Goal: Information Seeking & Learning: Learn about a topic

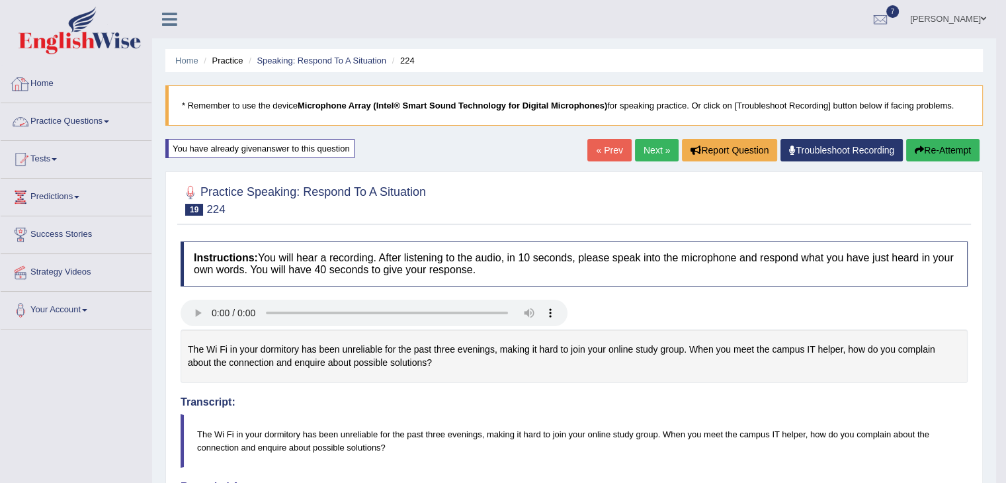
click at [91, 112] on link "Practice Questions" at bounding box center [76, 119] width 151 height 33
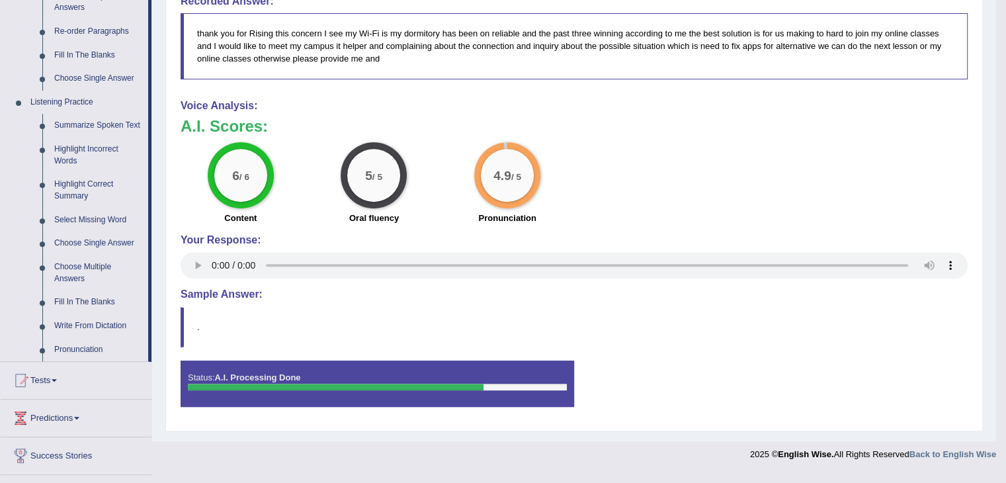
scroll to position [503, 0]
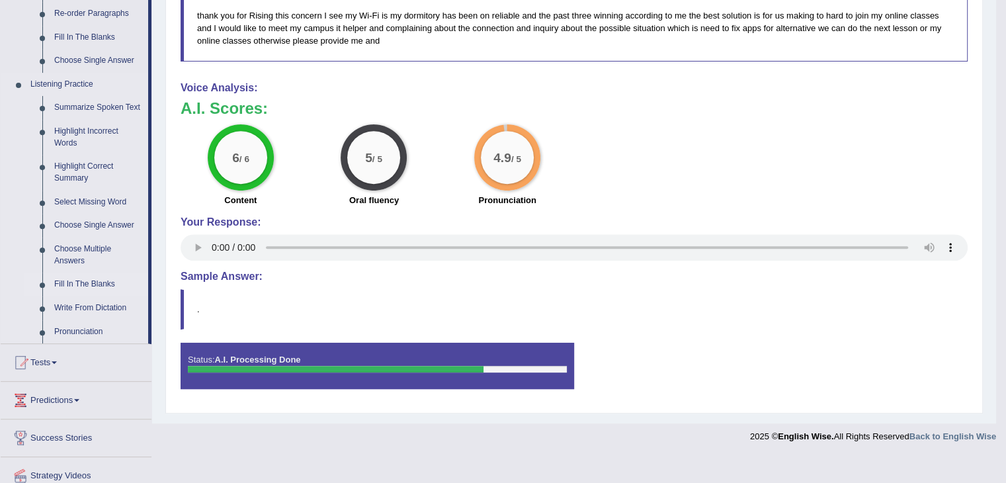
click at [63, 281] on link "Fill In The Blanks" at bounding box center [98, 285] width 100 height 24
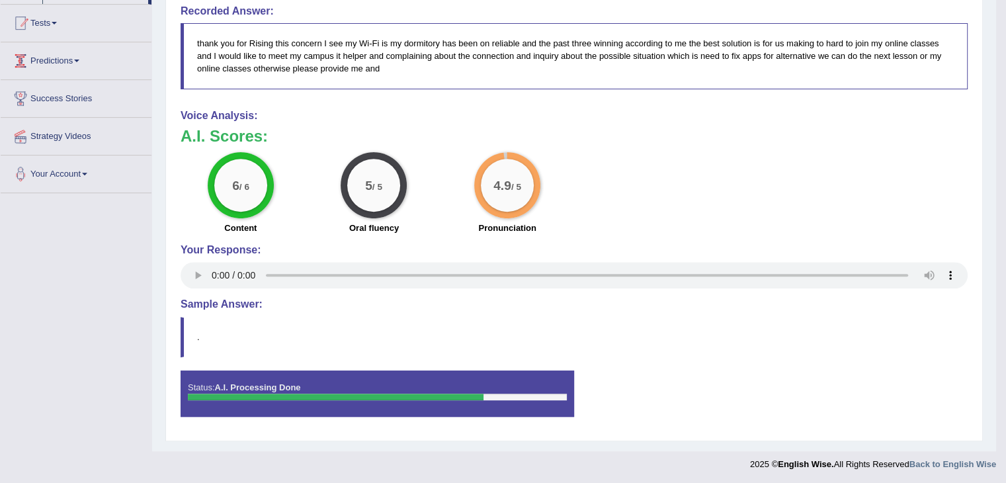
scroll to position [386, 0]
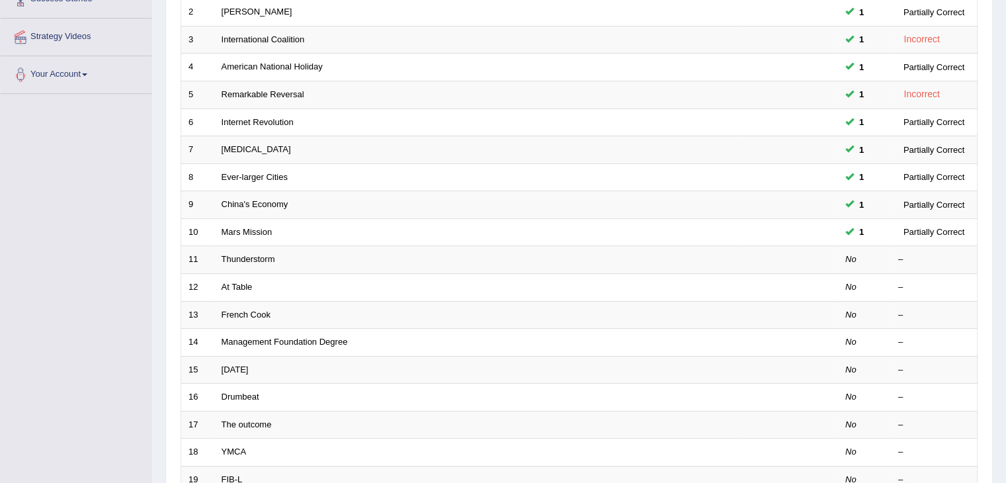
scroll to position [265, 0]
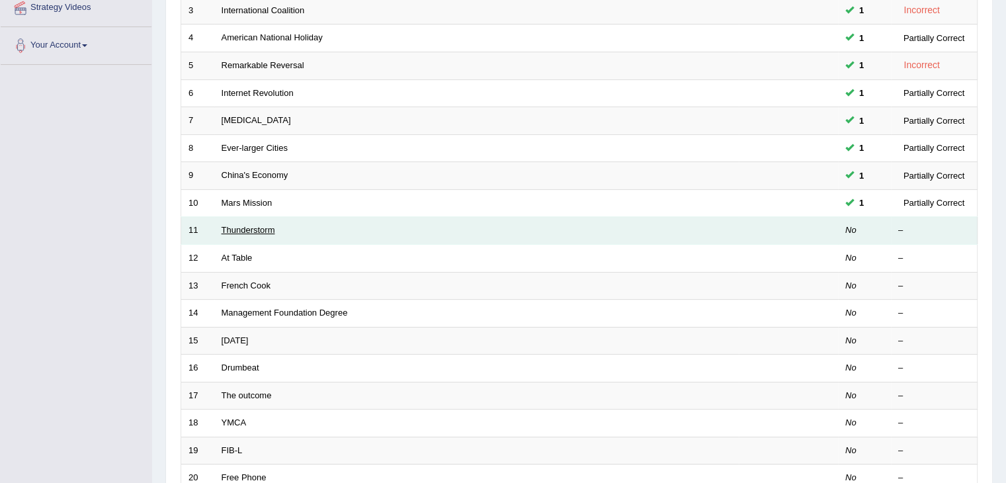
click at [241, 226] on link "Thunderstorm" at bounding box center [249, 230] width 54 height 10
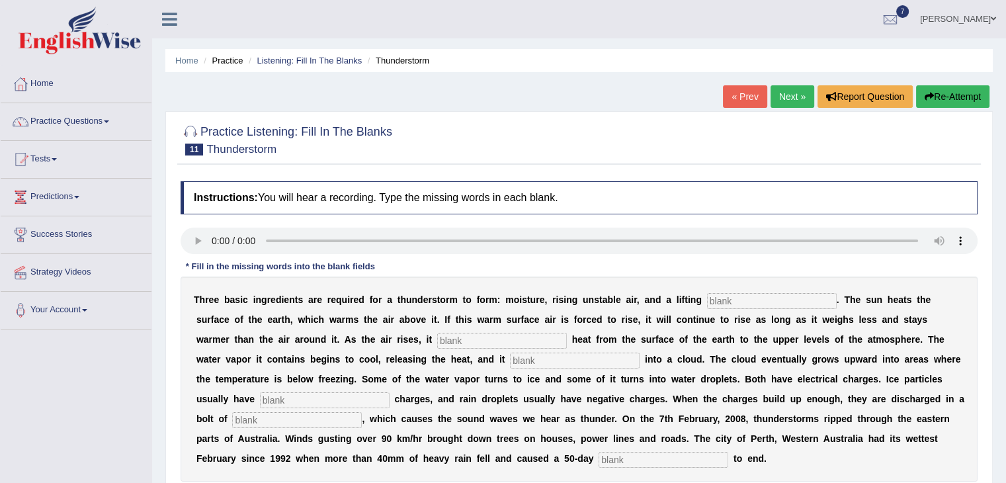
click at [769, 299] on input "text" at bounding box center [772, 301] width 130 height 16
type input "macanisium"
type input "transfer"
type input "condention"
click at [329, 394] on input "text" at bounding box center [325, 400] width 130 height 16
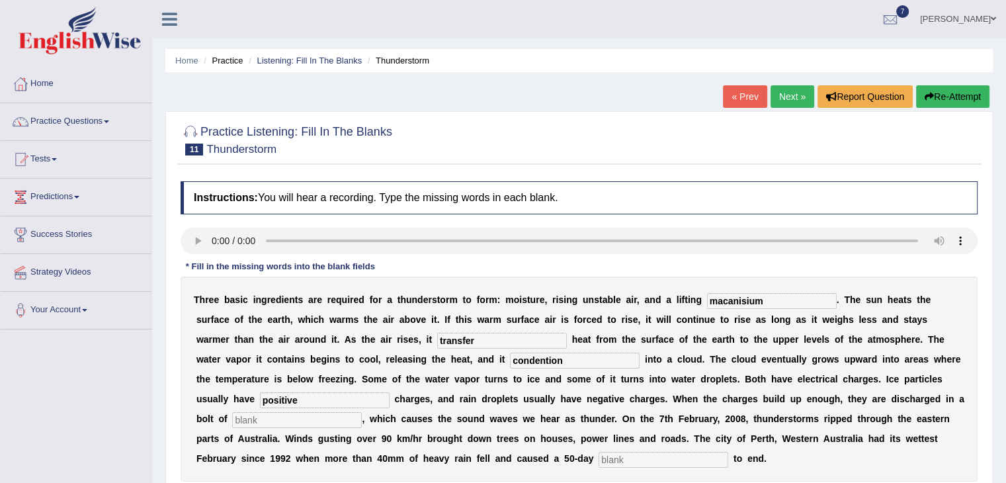
type input "positive"
type input "lighting"
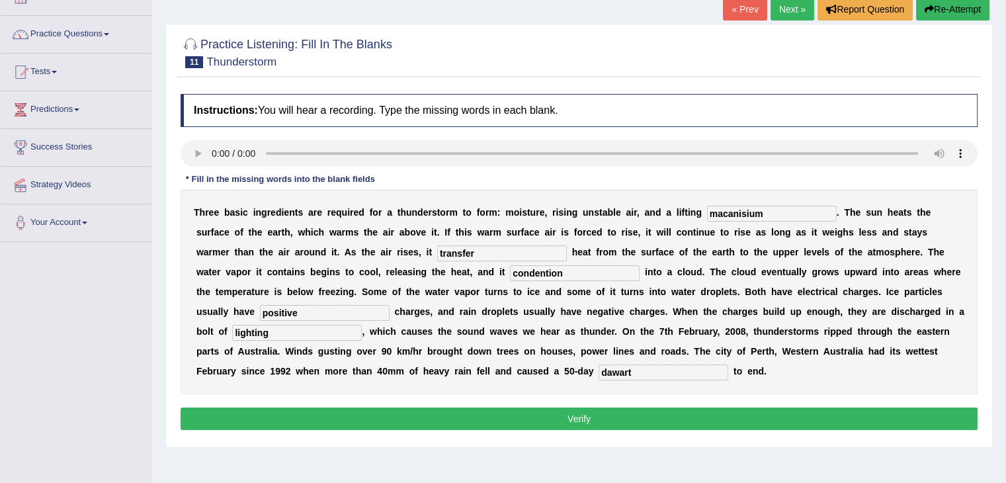
scroll to position [93, 0]
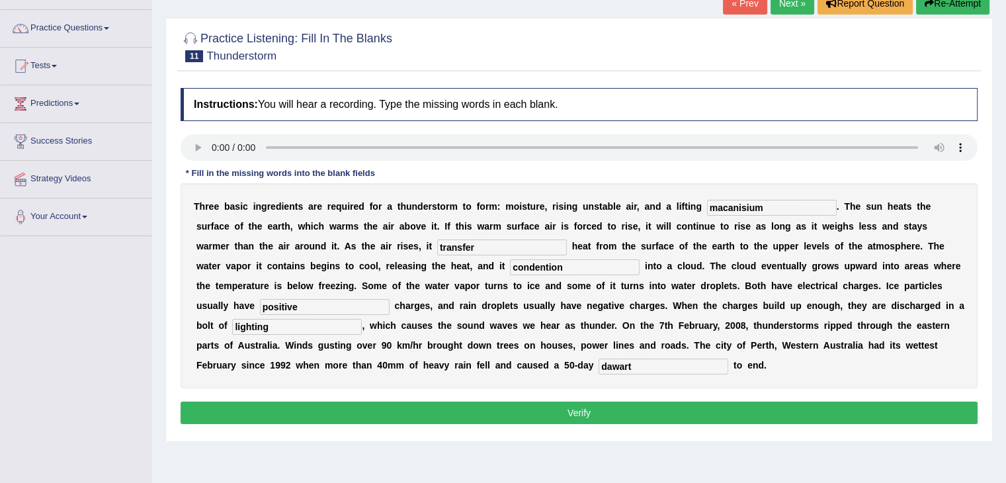
type input "dawart"
click at [660, 412] on button "Verify" at bounding box center [579, 413] width 797 height 22
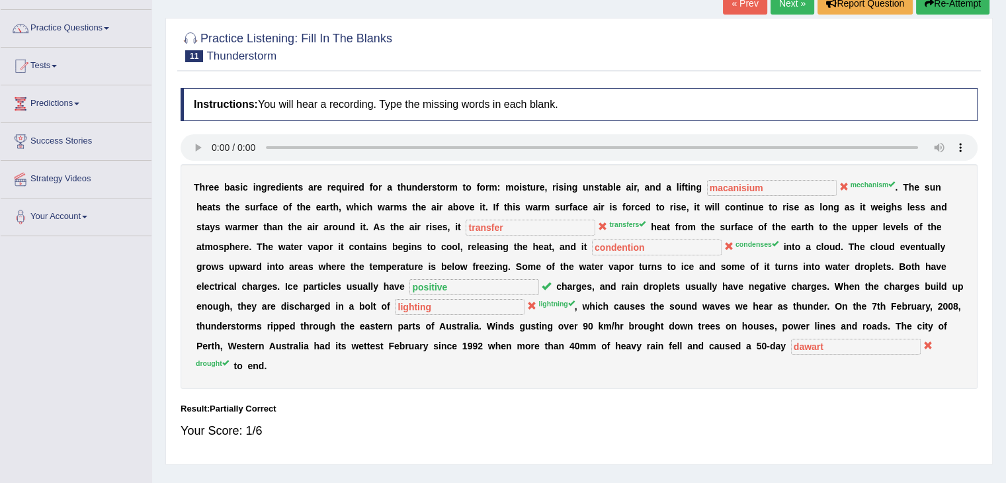
drag, startPoint x: 839, startPoint y: 179, endPoint x: 1015, endPoint y: 175, distance: 176.7
click at [1005, 175] on html "Toggle navigation Home Practice Questions Speaking Practice Read Aloud Repeat S…" at bounding box center [503, 148] width 1006 height 483
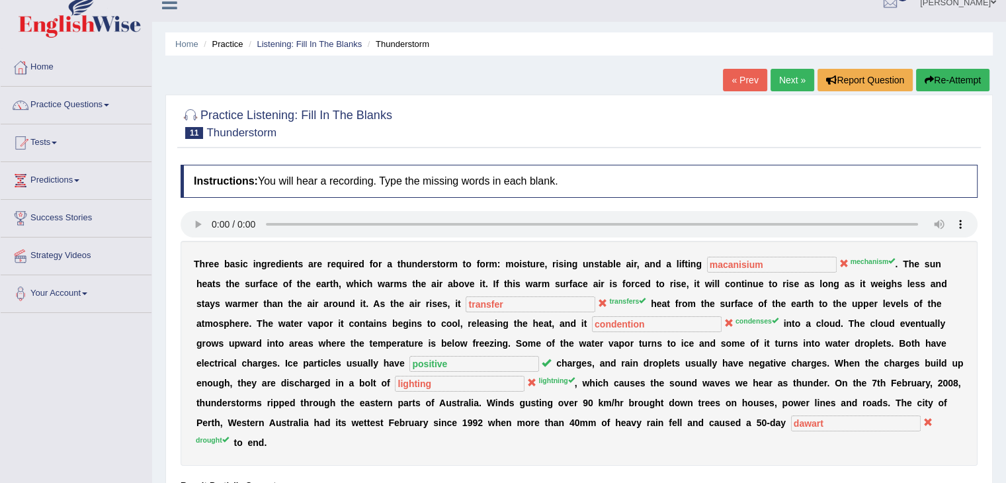
scroll to position [0, 0]
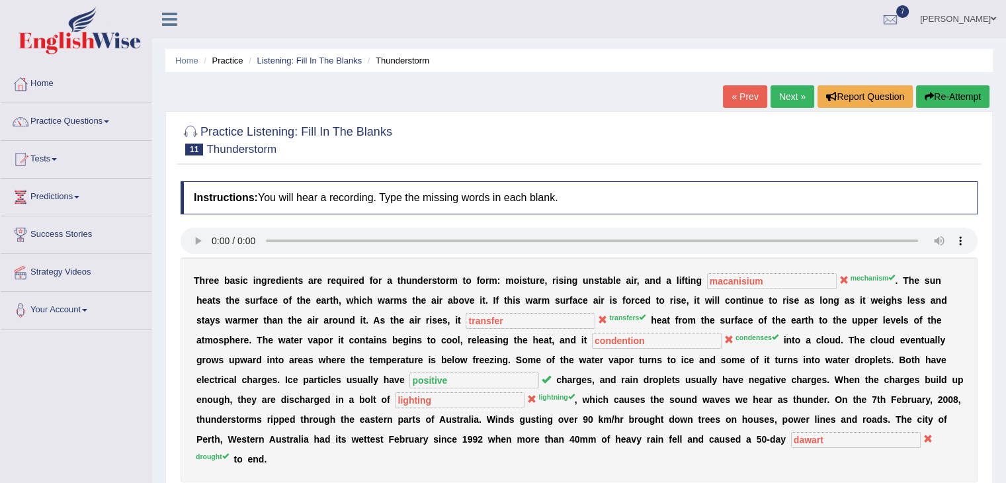
click at [931, 99] on button "Re-Attempt" at bounding box center [952, 96] width 73 height 22
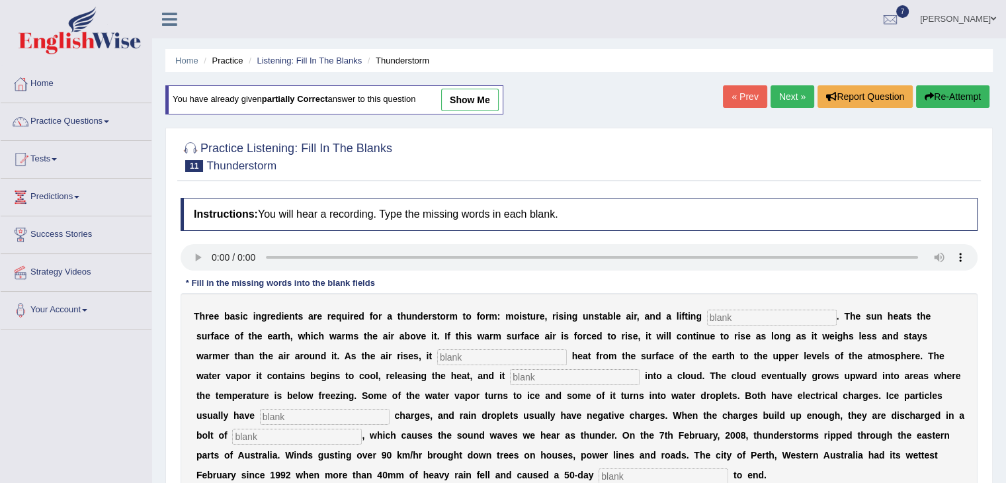
click at [773, 315] on input "text" at bounding box center [772, 318] width 130 height 16
type input "mechanism"
click at [478, 349] on input "text" at bounding box center [502, 357] width 130 height 16
type input "transfers"
click at [553, 378] on input "text" at bounding box center [575, 377] width 130 height 16
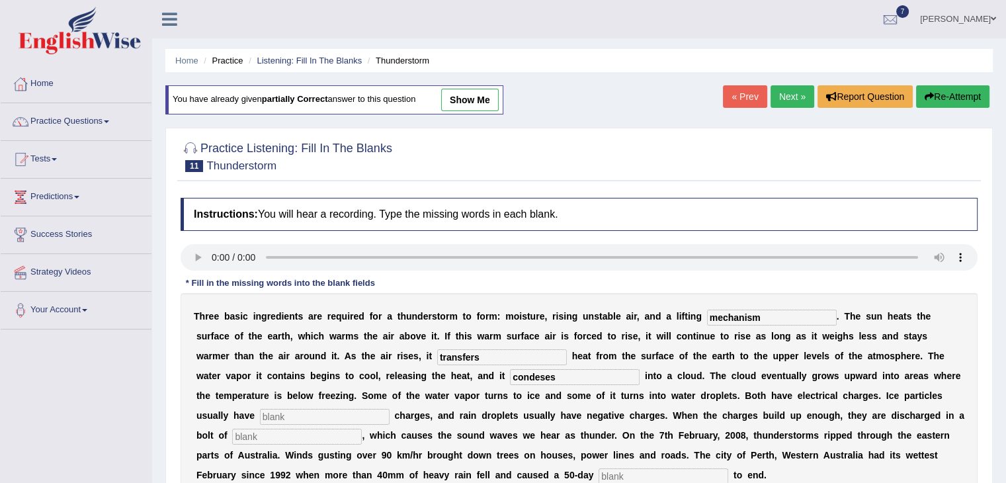
type input "condeses"
type input "positive"
type input "lightning"
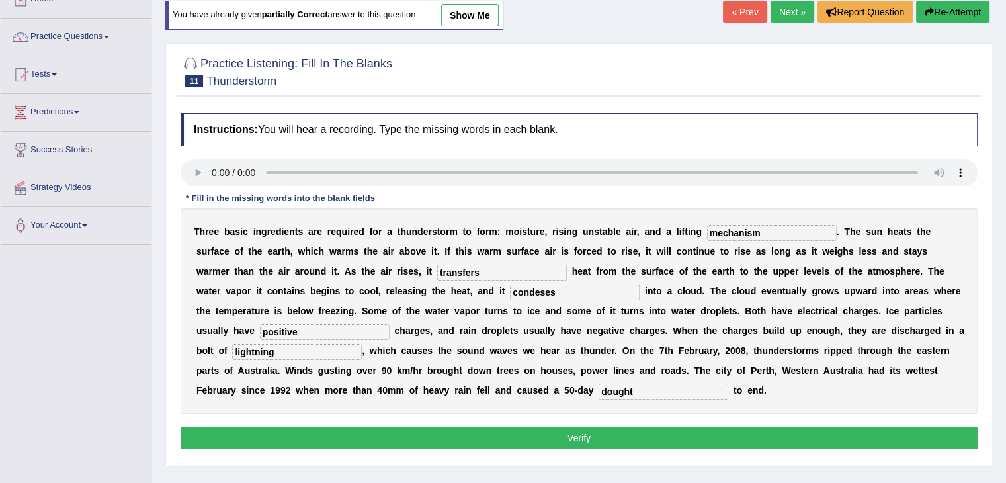
scroll to position [97, 0]
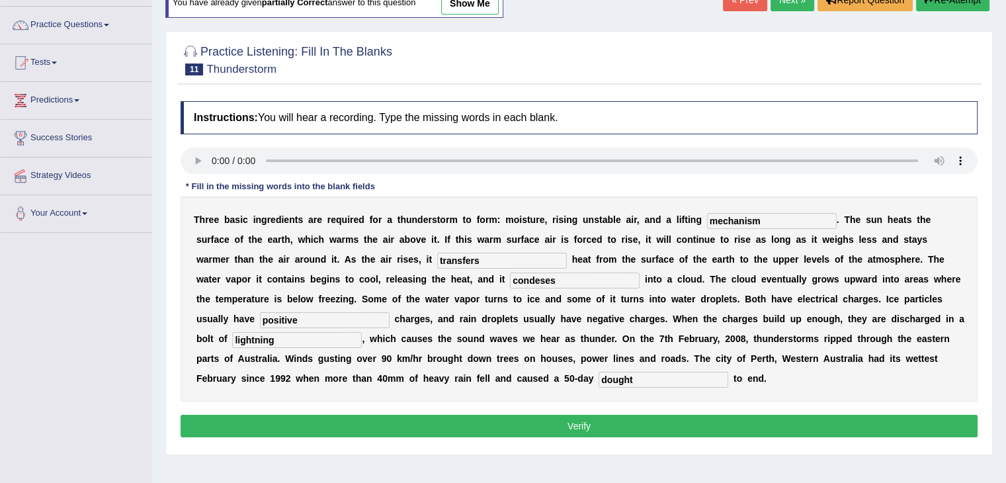
type input "dought"
click at [545, 423] on button "Verify" at bounding box center [579, 426] width 797 height 22
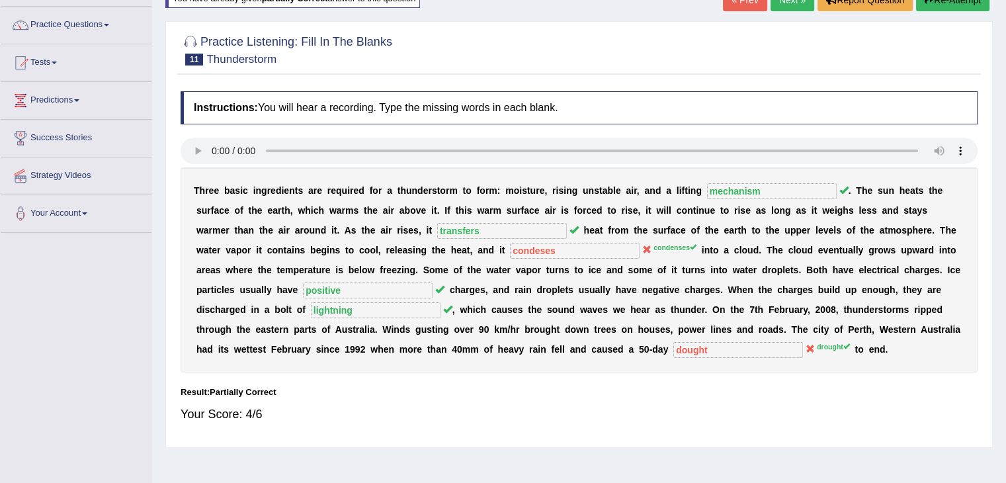
click at [788, 5] on link "Next »" at bounding box center [793, 0] width 44 height 22
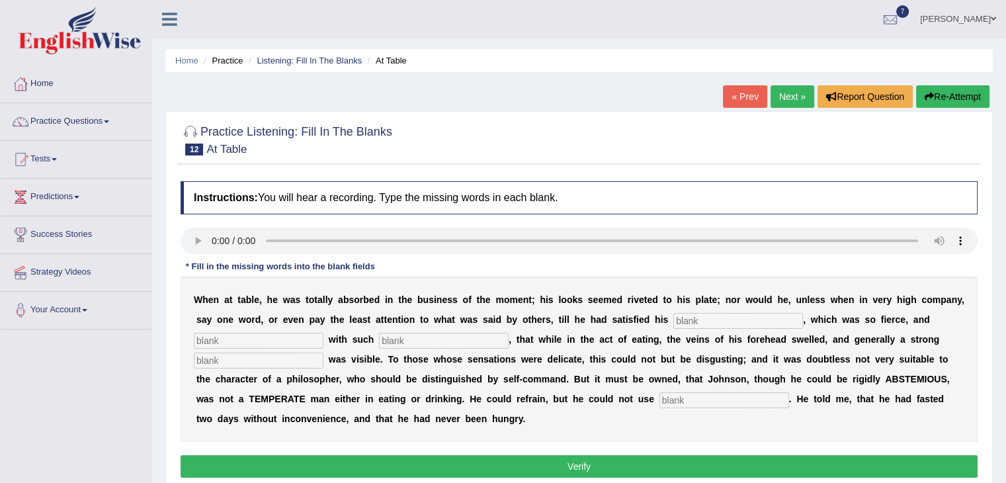
click at [714, 321] on input "text" at bounding box center [738, 321] width 130 height 16
type input "apatits"
type input "doughlty"
type input "insence"
type input "personal"
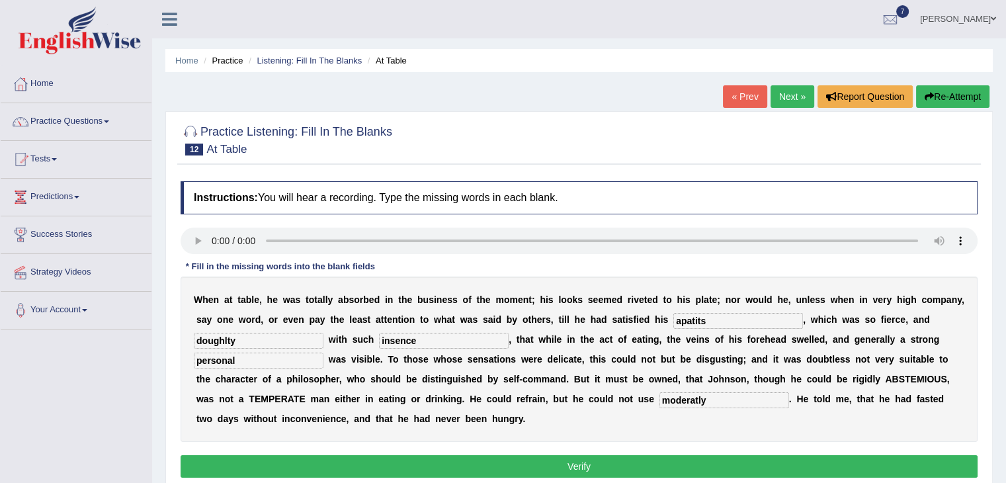
type input "moderatly"
click at [683, 466] on button "Verify" at bounding box center [579, 466] width 797 height 22
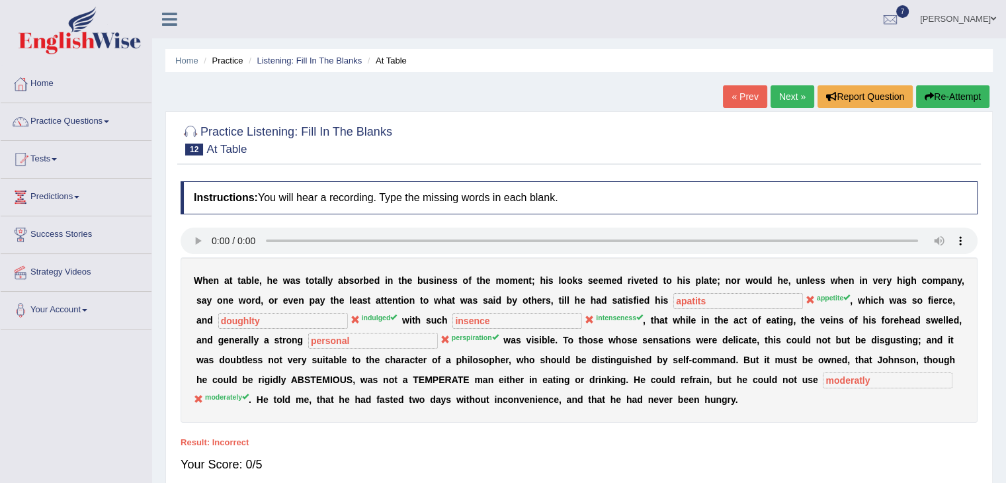
click at [778, 90] on link "Next »" at bounding box center [793, 96] width 44 height 22
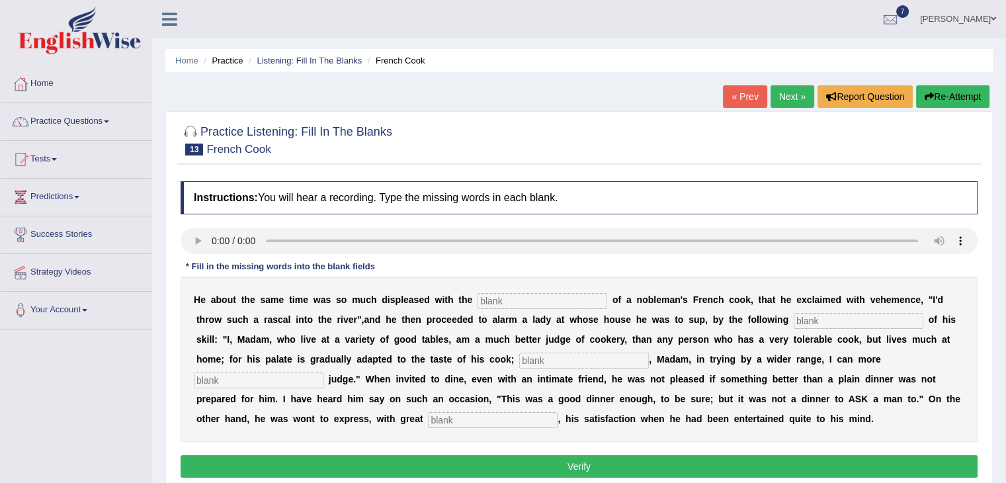
click at [488, 297] on input "text" at bounding box center [543, 301] width 130 height 16
click at [508, 302] on input "text" at bounding box center [543, 301] width 130 height 16
type input "profomense"
click at [828, 319] on input "text" at bounding box center [859, 321] width 130 height 16
type input "manufacts"
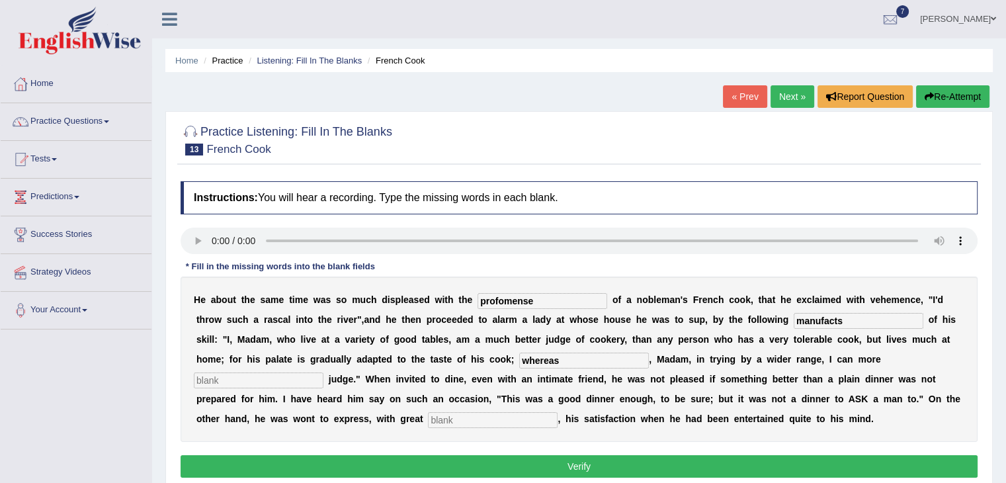
type input "whereas"
type input "exclusive"
type input "chue"
click at [732, 476] on button "Verify" at bounding box center [579, 466] width 797 height 22
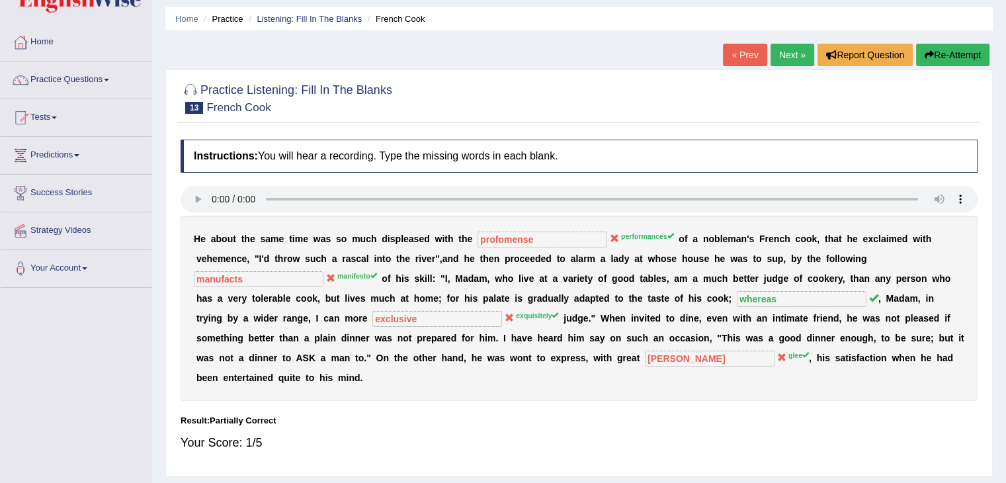
scroll to position [42, 0]
click at [781, 46] on link "Next »" at bounding box center [793, 54] width 44 height 22
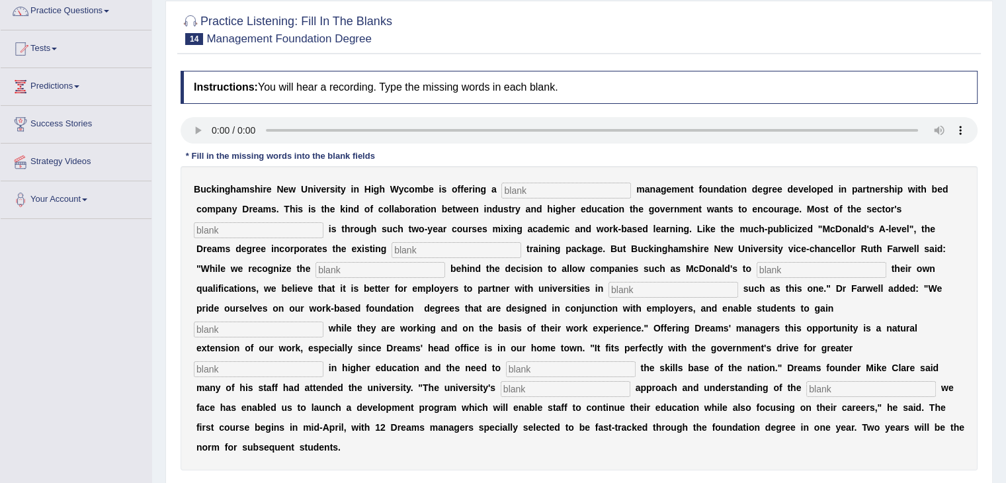
scroll to position [110, 0]
click at [529, 181] on div "B u c k i n g h a m s h i r e N e w U n i v e r s i t y i n H i g h W y c o m b…" at bounding box center [579, 319] width 797 height 304
click at [524, 186] on input "text" at bounding box center [566, 191] width 130 height 16
type input "retail"
type input "expension"
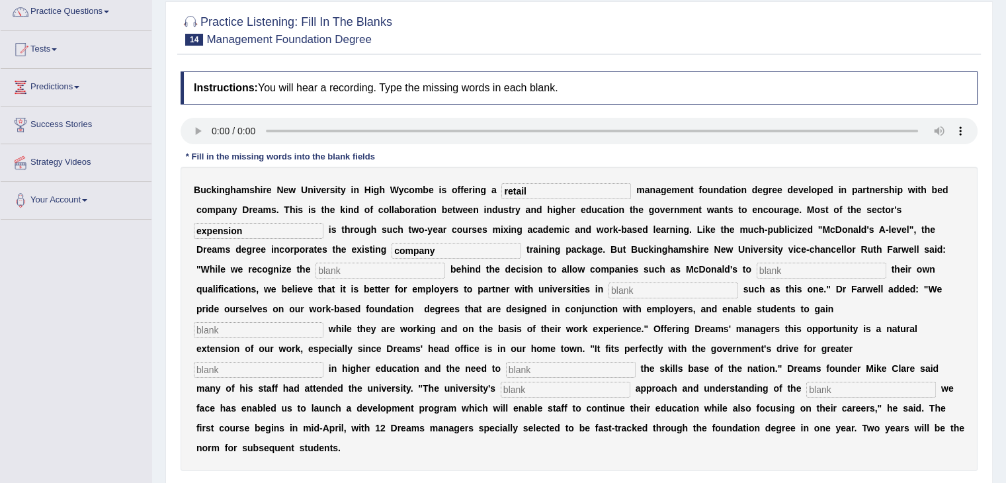
type input "company"
type input "imoites"
type input "warded"
type input "insepatity"
type input "qulifications"
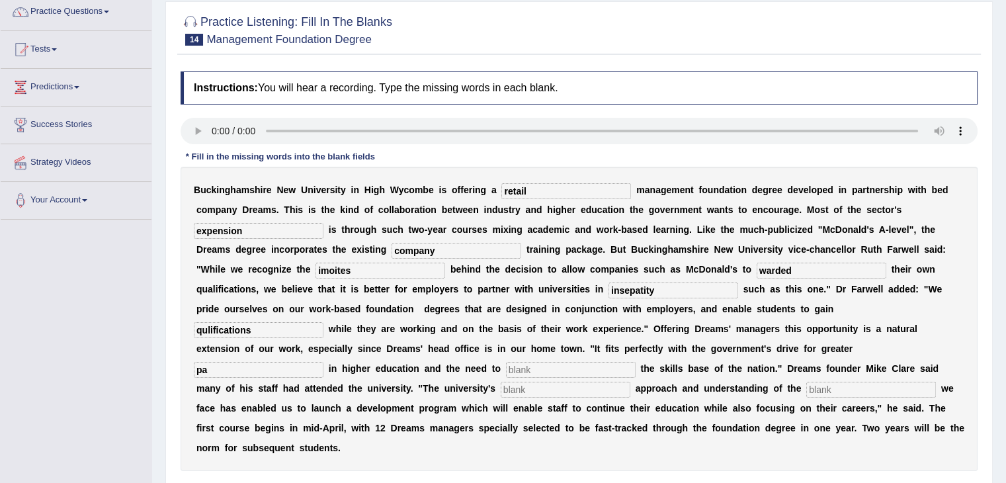
type input "pa"
click at [546, 373] on input "text" at bounding box center [571, 370] width 130 height 16
type input "hands"
click at [531, 392] on input "text" at bounding box center [566, 390] width 130 height 16
type input "pragmatic"
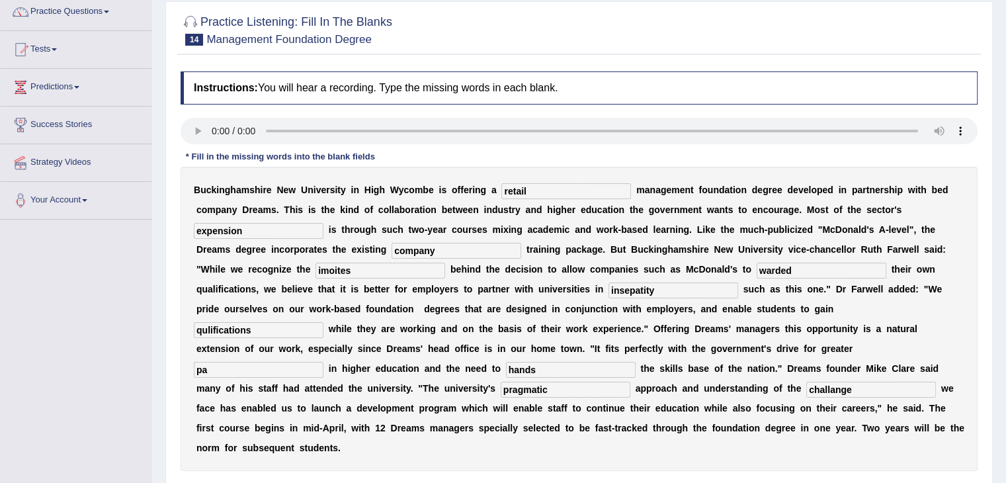
type input "challange"
click at [230, 366] on input "pa" at bounding box center [259, 370] width 130 height 16
type input "p"
click at [243, 368] on input "text" at bounding box center [259, 370] width 130 height 16
type input "p"
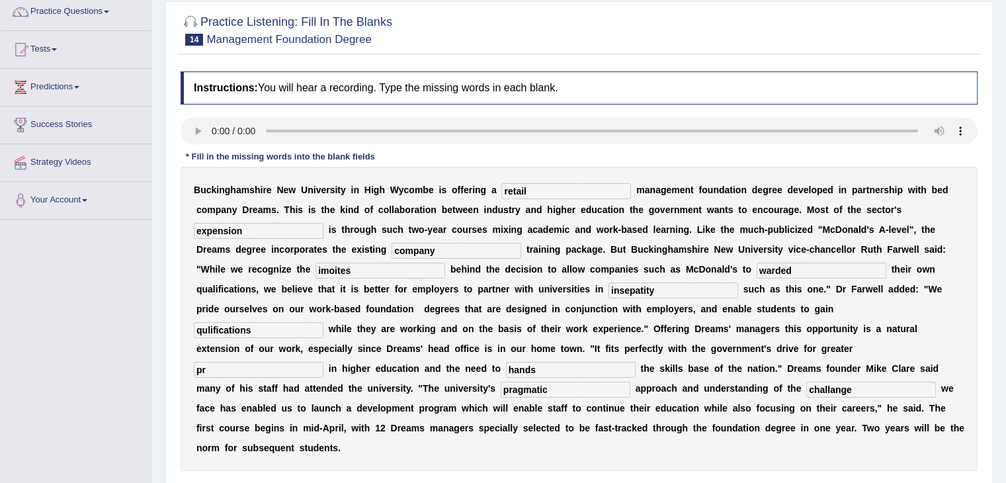
type input "p"
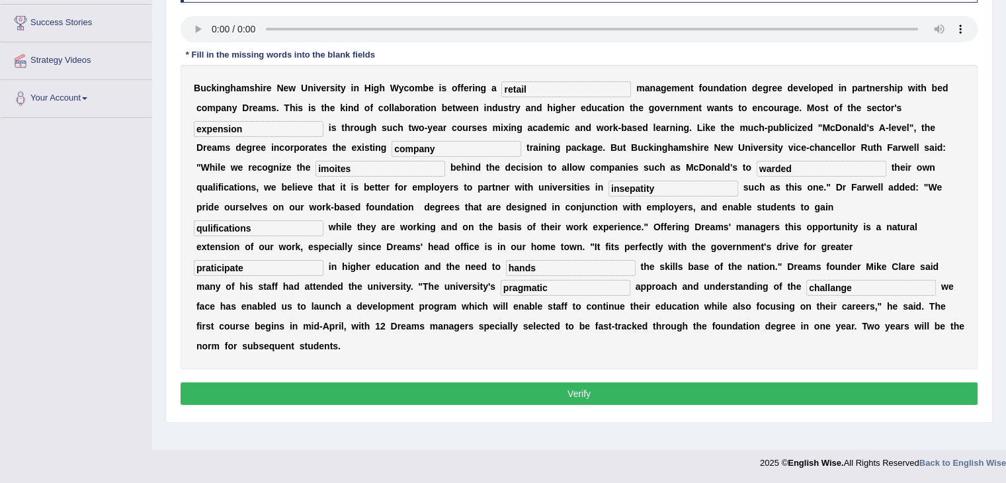
type input "praticipate"
click at [497, 394] on button "Verify" at bounding box center [579, 393] width 797 height 22
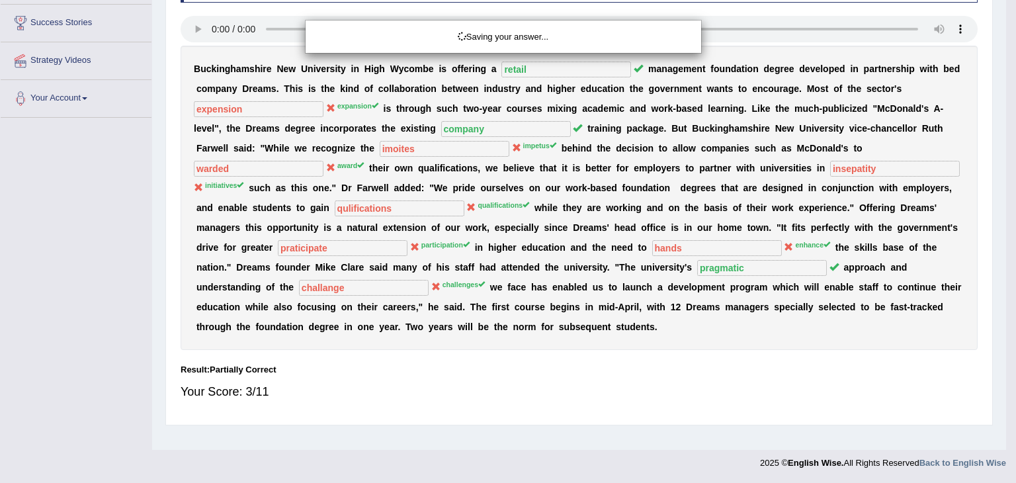
click at [497, 394] on div "Saving your answer..." at bounding box center [508, 241] width 1016 height 483
